Goal: Task Accomplishment & Management: Use online tool/utility

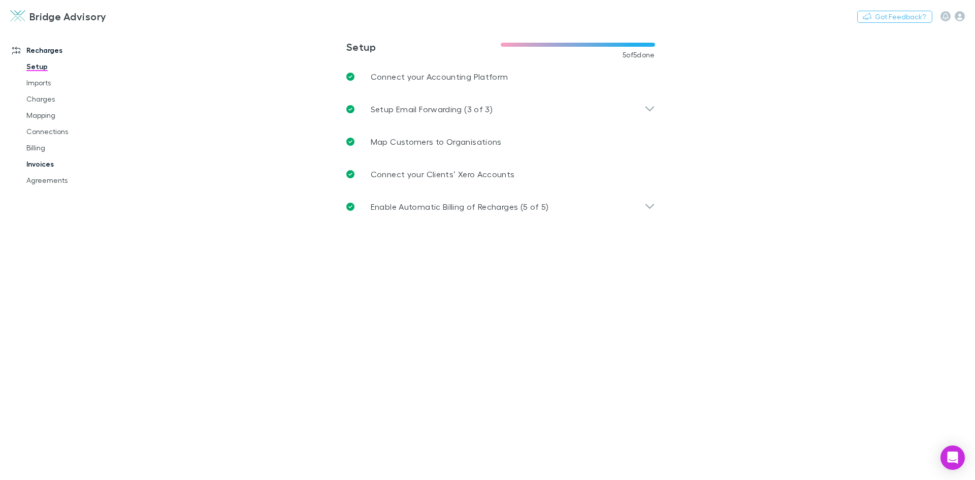
click at [41, 165] on link "Invoices" at bounding box center [76, 164] width 121 height 16
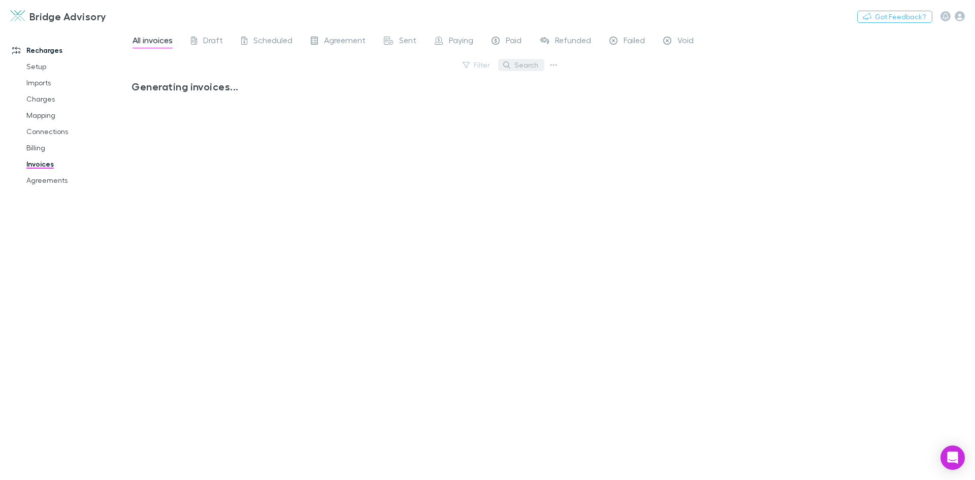
click at [523, 66] on button "Search" at bounding box center [521, 65] width 46 height 12
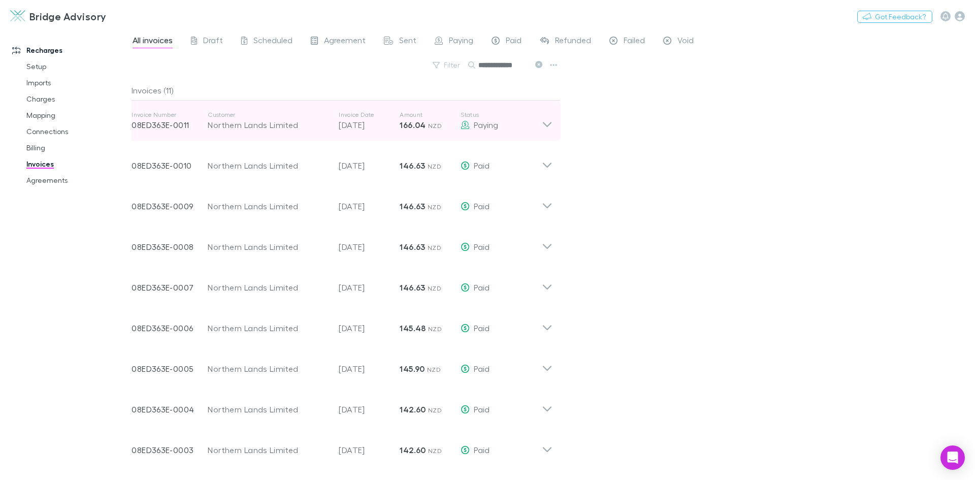
type input "**********"
click at [547, 123] on icon at bounding box center [547, 121] width 11 height 20
